Goal: Transaction & Acquisition: Purchase product/service

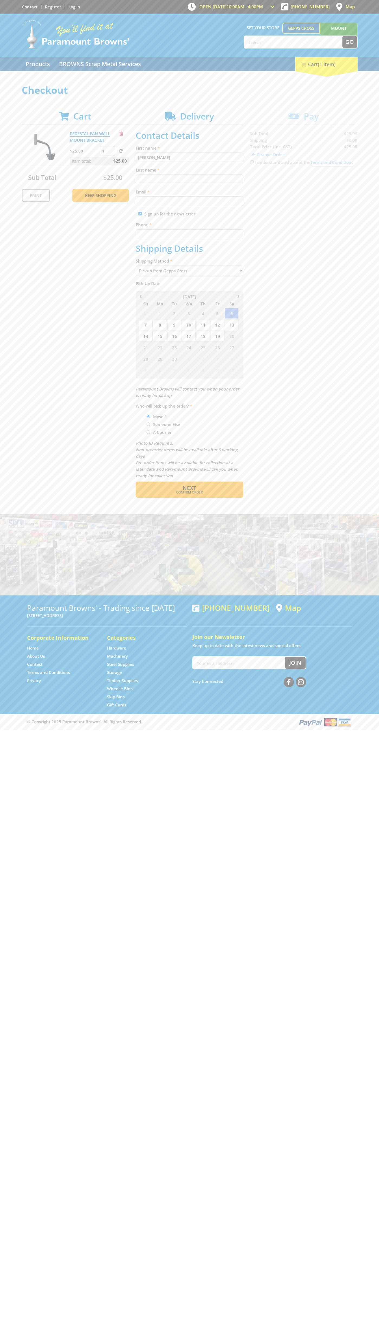
type input "[PERSON_NAME]"
type input "[EMAIL_ADDRESS][DOMAIN_NAME]"
type input "0293744000"
click at [189, 488] on span "Next" at bounding box center [190, 487] width 14 height 7
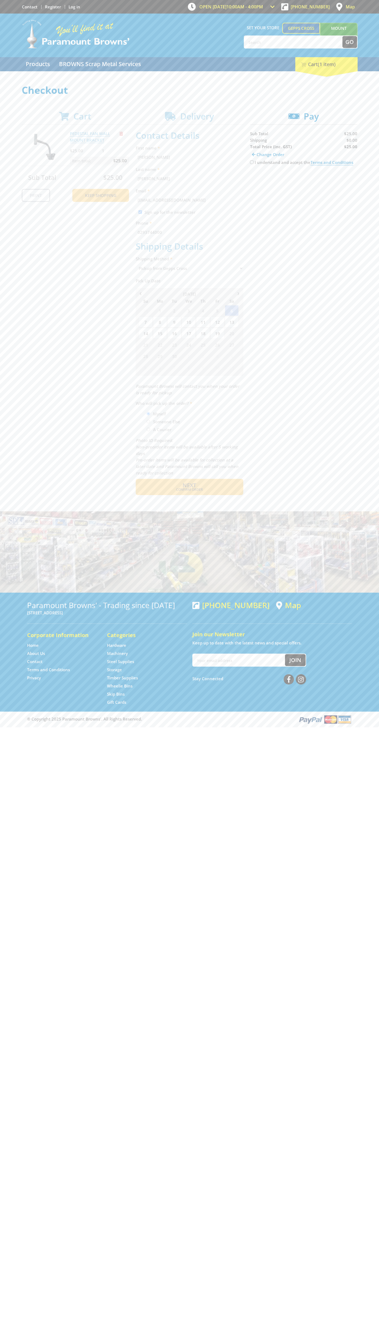
click at [252, 162] on input "I understand and accept the Terms and Conditions" at bounding box center [252, 162] width 4 height 4
checkbox input "true"
click at [266, 179] on span "Credit Card" at bounding box center [261, 179] width 23 height 6
click at [304, 179] on img at bounding box center [300, 179] width 12 height 7
type input "[CREDIT_CARD_NUMBER]"
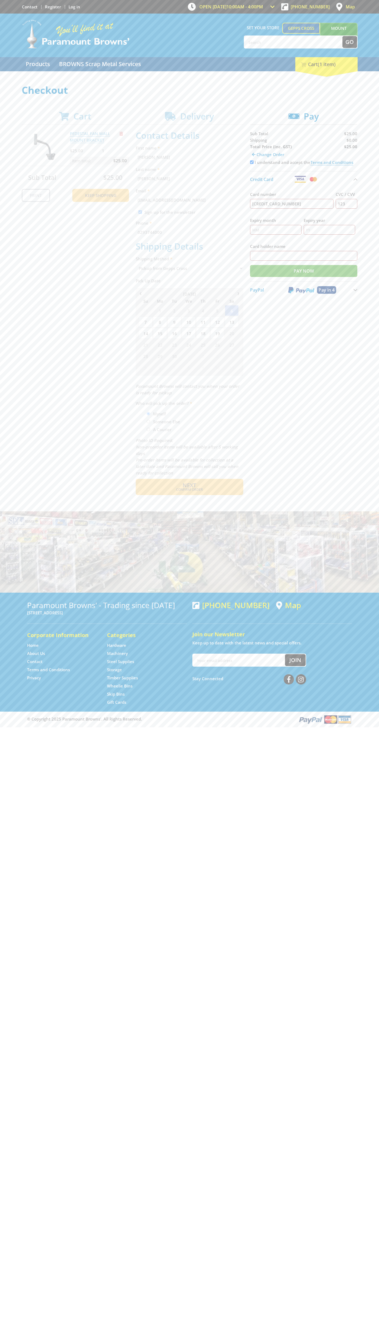
type input "123"
type input "[PERSON_NAME]"
